Goal: Ask a question

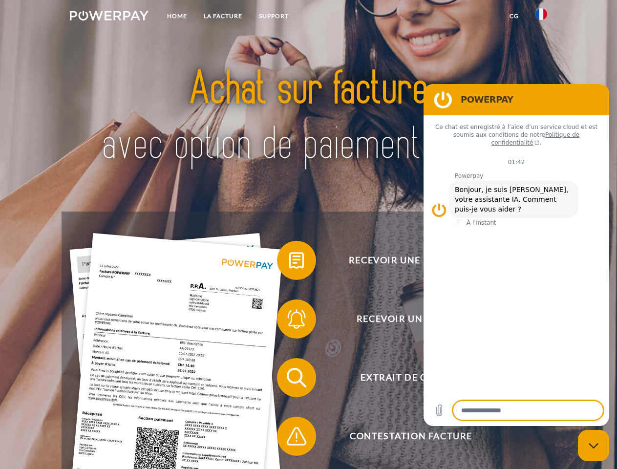
click at [109, 17] on img at bounding box center [109, 16] width 79 height 10
click at [541, 17] on img at bounding box center [541, 14] width 12 height 12
click at [514, 16] on link "CG" at bounding box center [514, 16] width 26 height 18
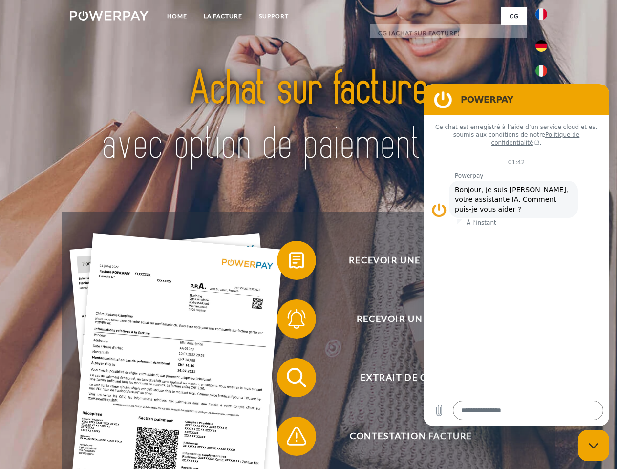
click at [289, 262] on span at bounding box center [281, 260] width 49 height 49
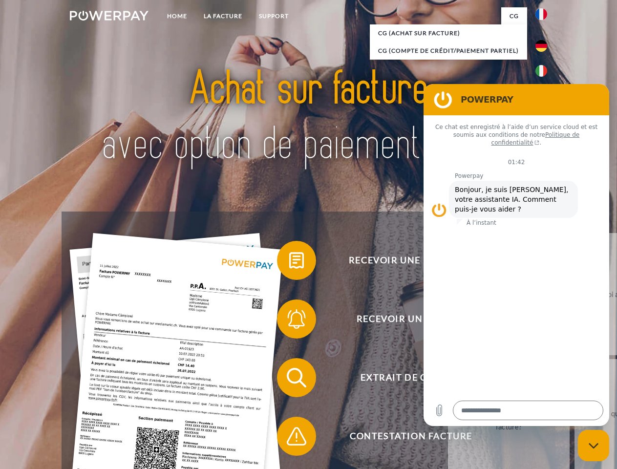
click at [289, 321] on span at bounding box center [281, 318] width 49 height 49
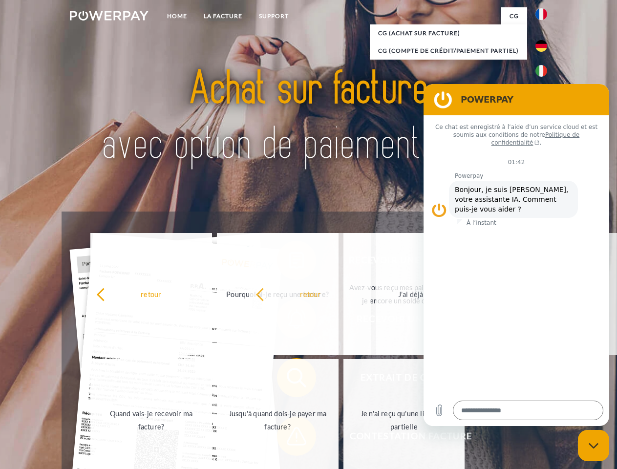
click at [289, 438] on span at bounding box center [281, 436] width 49 height 49
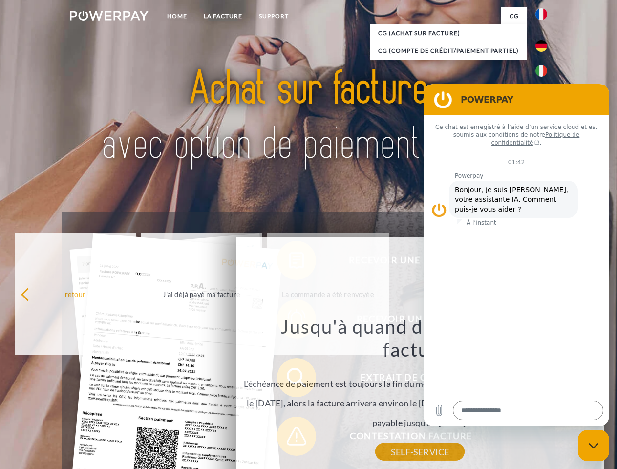
click at [593, 445] on icon "Fermer la fenêtre de messagerie" at bounding box center [593, 445] width 10 height 6
type textarea "*"
